Goal: Task Accomplishment & Management: Use online tool/utility

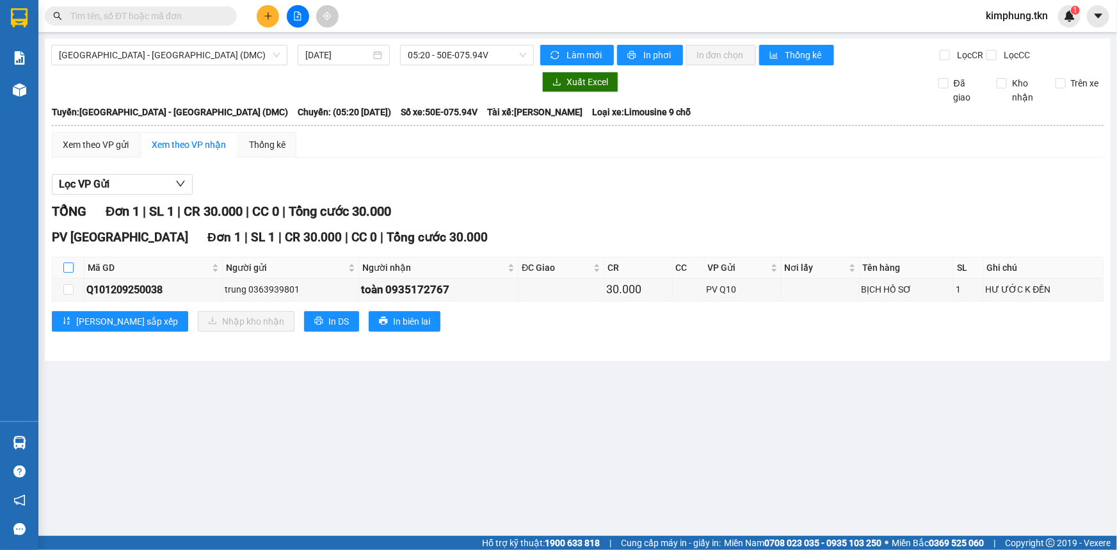
click at [68, 269] on input "checkbox" at bounding box center [68, 267] width 10 height 10
checkbox input "true"
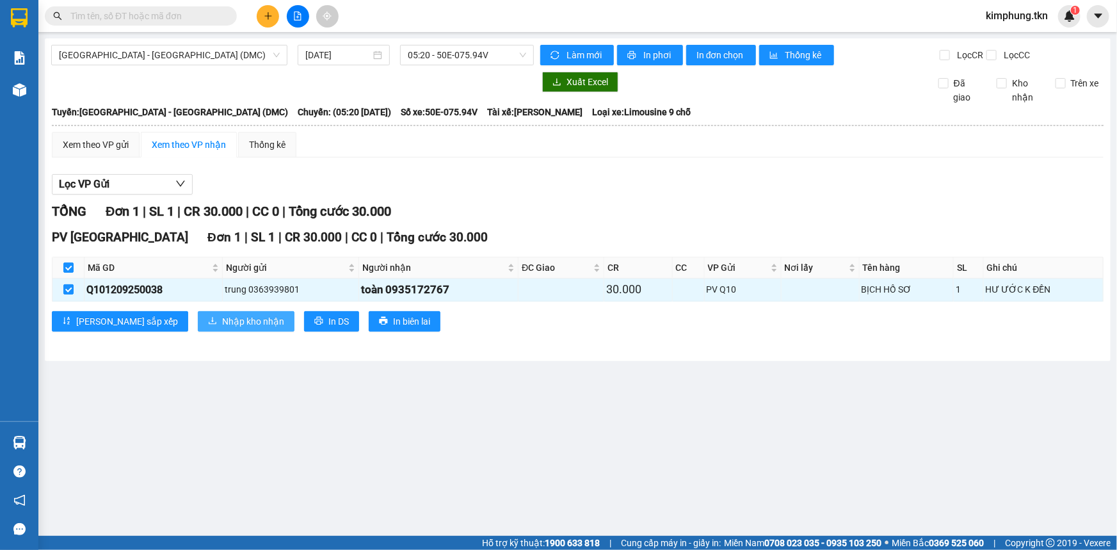
click at [222, 326] on span "Nhập kho nhận" at bounding box center [253, 321] width 62 height 14
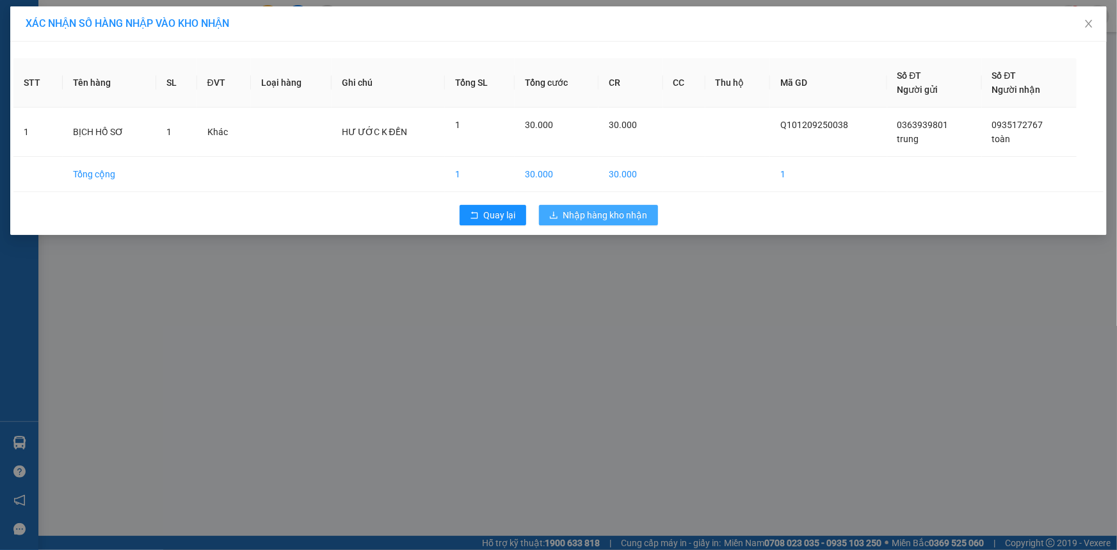
click at [601, 211] on span "Nhập hàng kho nhận" at bounding box center [605, 215] width 84 height 14
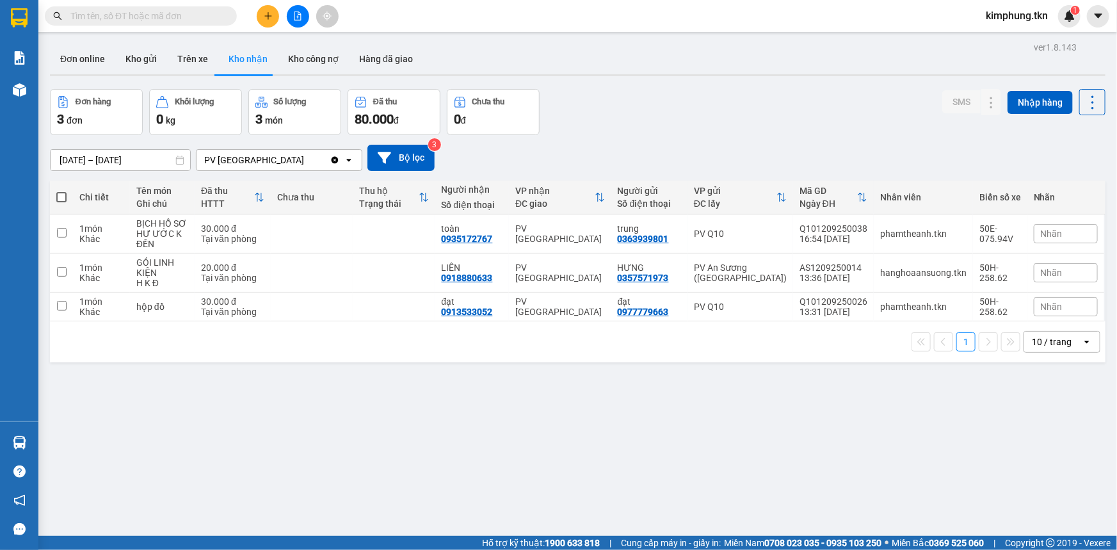
click at [60, 201] on span at bounding box center [61, 197] width 10 height 10
click at [61, 191] on input "checkbox" at bounding box center [61, 191] width 0 height 0
checkbox input "true"
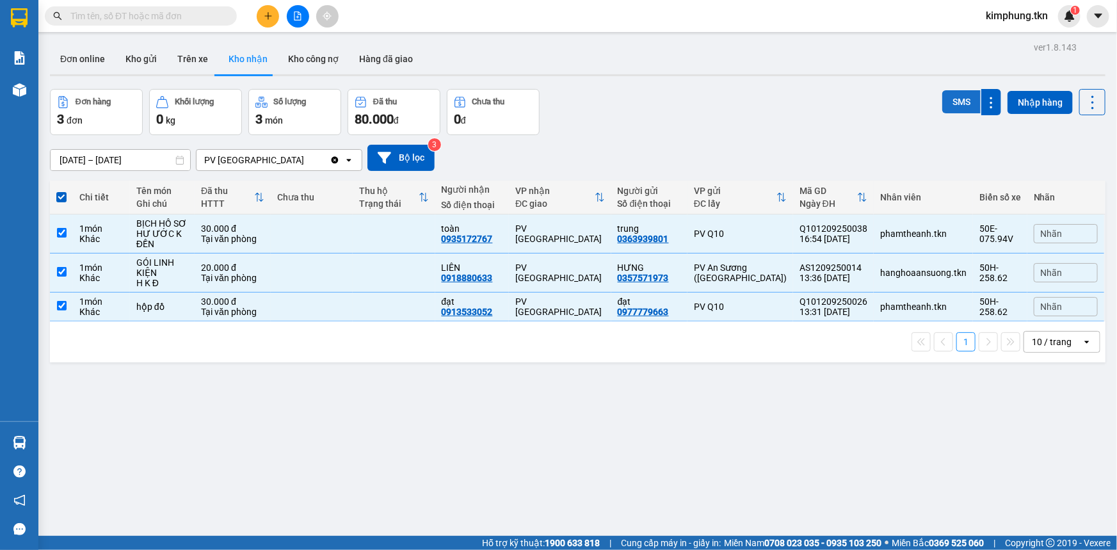
click at [966, 113] on button "SMS" at bounding box center [961, 101] width 38 height 23
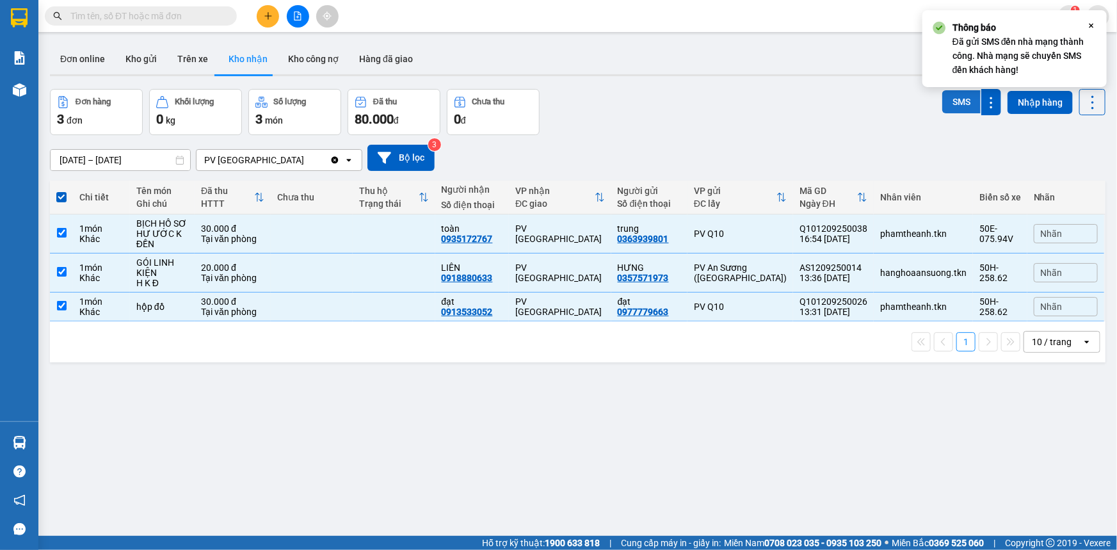
click at [957, 104] on button "SMS" at bounding box center [961, 101] width 38 height 23
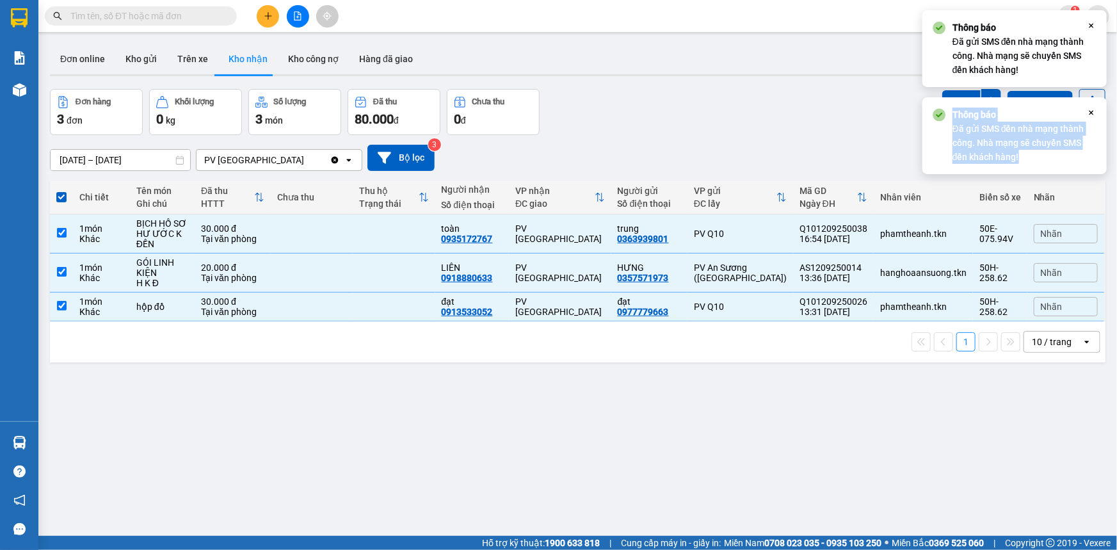
click at [1086, 108] on div "Thông báo Đã gửi SMS đến nhà mạng thành công. Nhà mạng sẽ chuyển SMS đến khách …" at bounding box center [1014, 135] width 184 height 77
click at [1087, 23] on icon "Close" at bounding box center [1091, 25] width 10 height 10
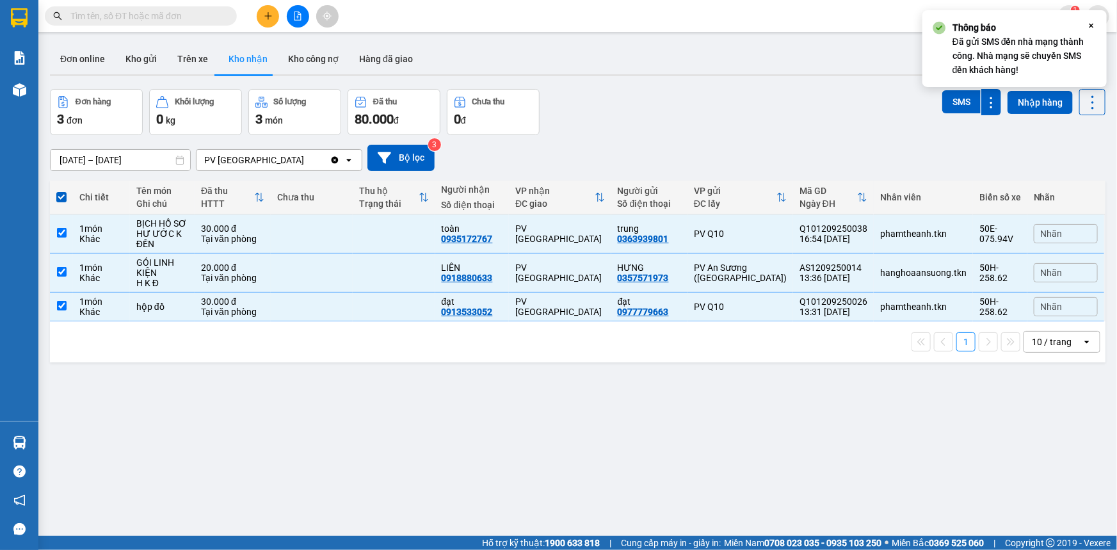
click at [757, 116] on div "Đơn hàng 3 đơn Khối lượng 0 kg Số lượng 3 món Đã thu 80.000 đ Chưa thu 0 đ SMS …" at bounding box center [577, 112] width 1055 height 46
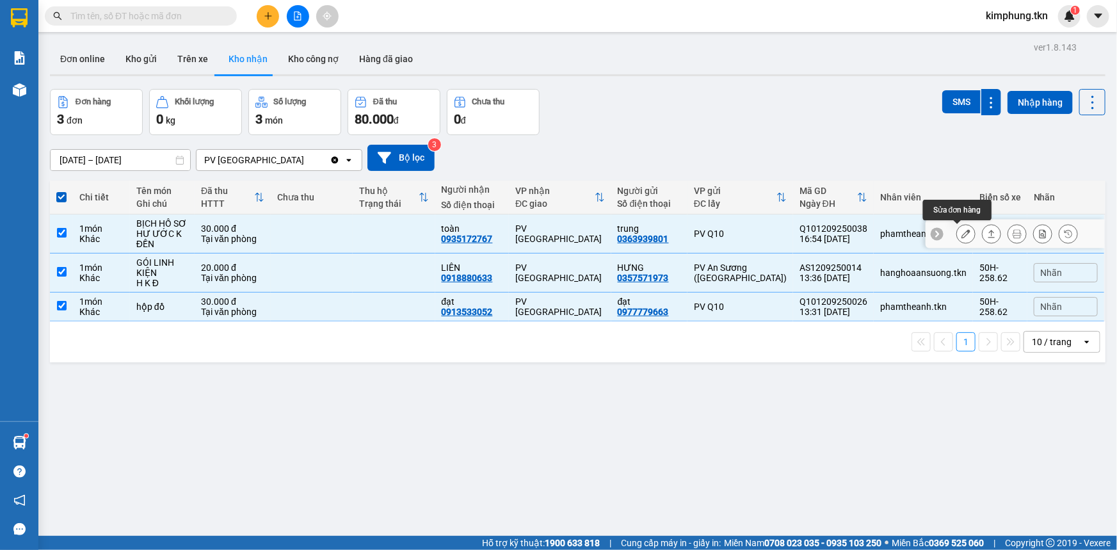
click at [957, 229] on button at bounding box center [966, 234] width 18 height 22
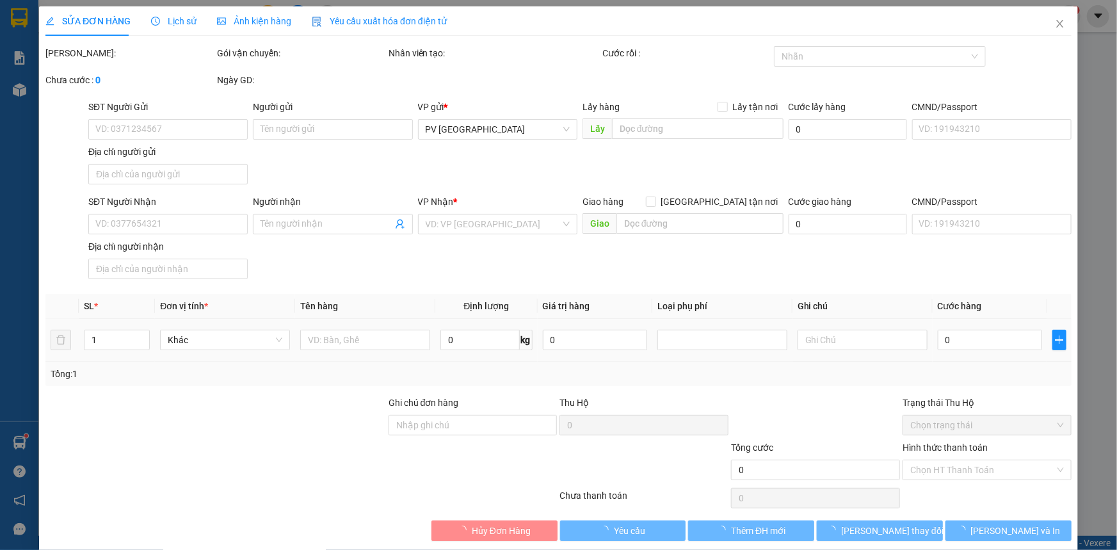
type input "0363939801"
type input "trung"
type input "0935172767"
type input "toàn"
type input "30.000"
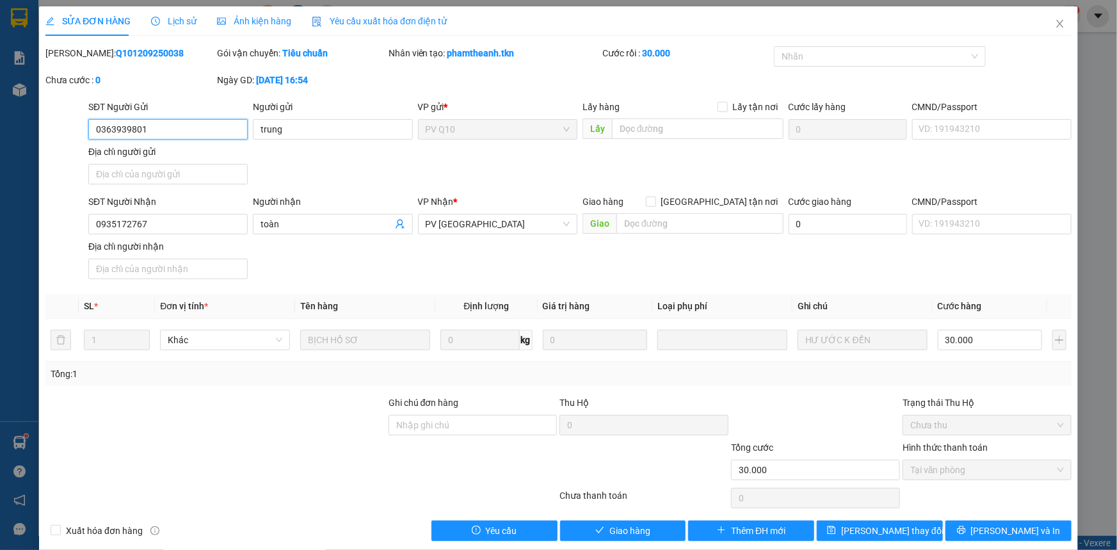
scroll to position [15, 0]
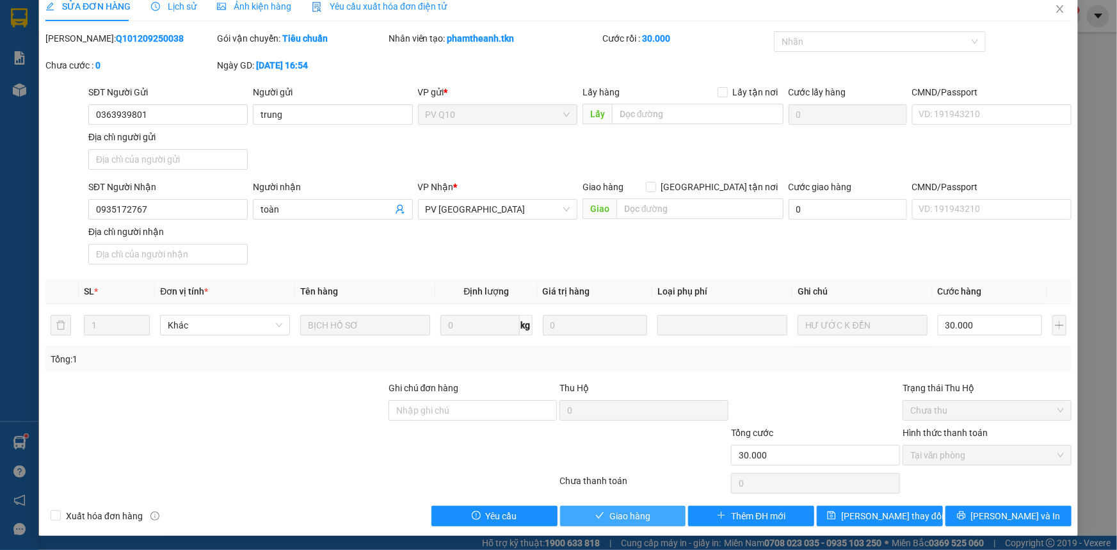
click at [628, 515] on span "Giao hàng" at bounding box center [629, 516] width 41 height 14
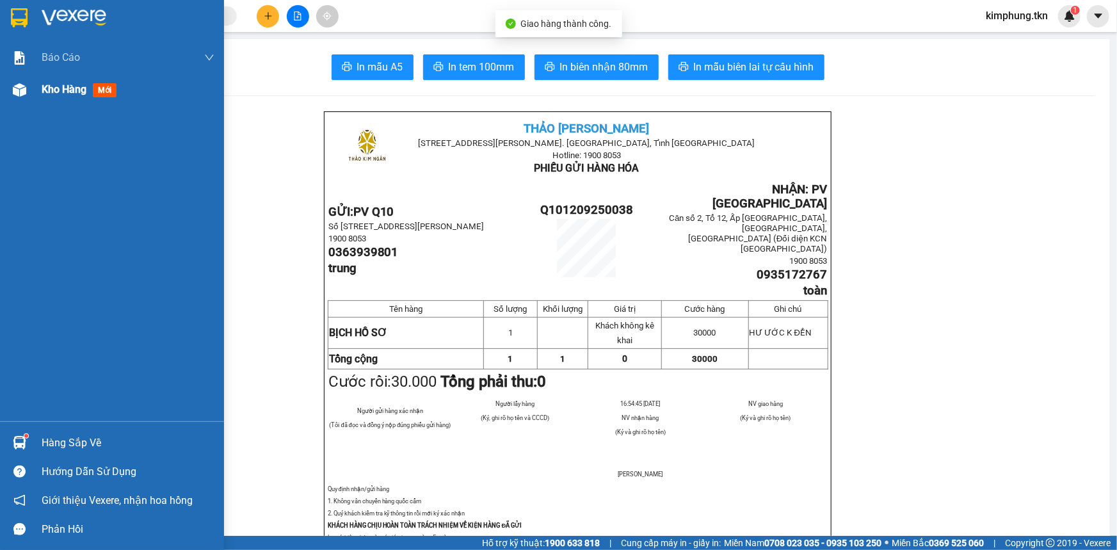
drag, startPoint x: 53, startPoint y: 87, endPoint x: 100, endPoint y: 92, distance: 47.0
click at [54, 87] on span "Kho hàng" at bounding box center [64, 89] width 45 height 12
